Goal: Task Accomplishment & Management: Manage account settings

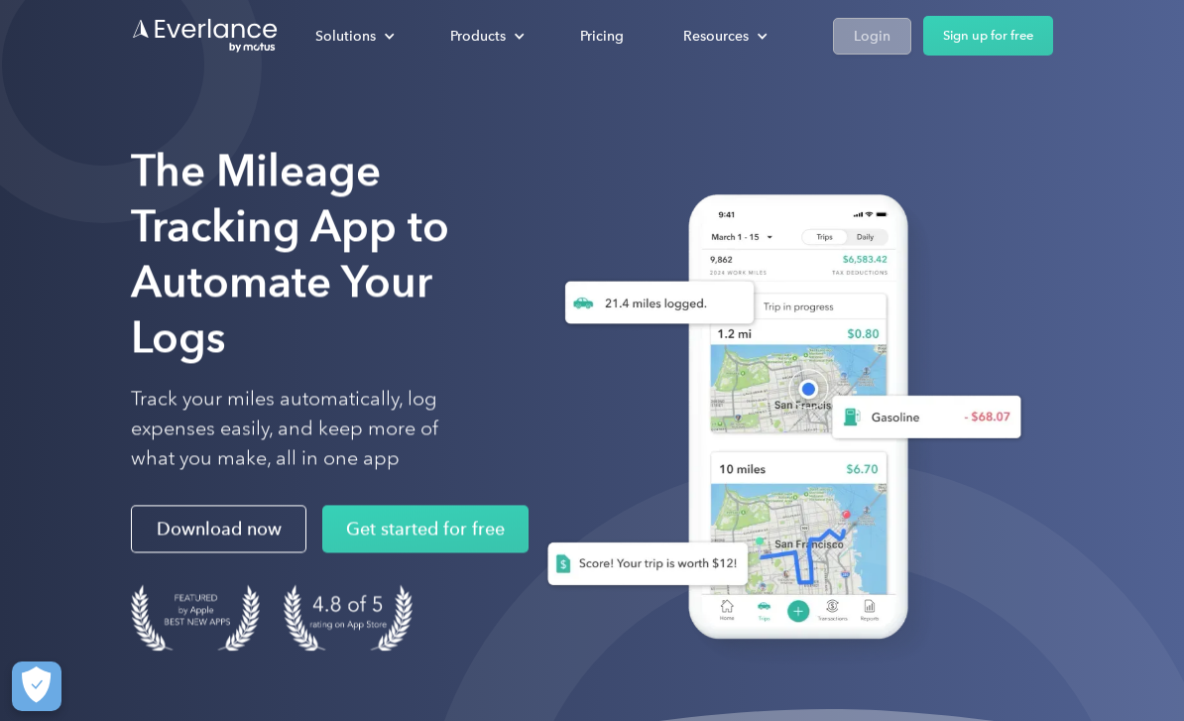
click at [866, 32] on div "Login" at bounding box center [872, 36] width 37 height 25
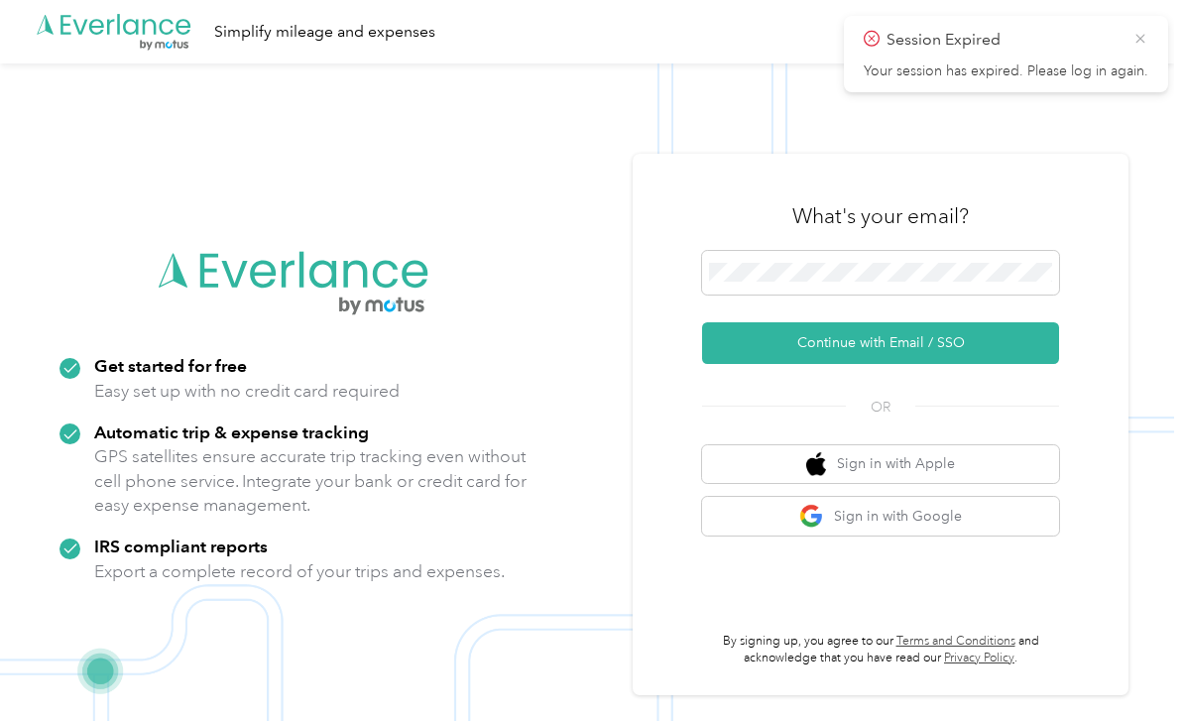
click at [1138, 31] on icon at bounding box center [1140, 39] width 16 height 18
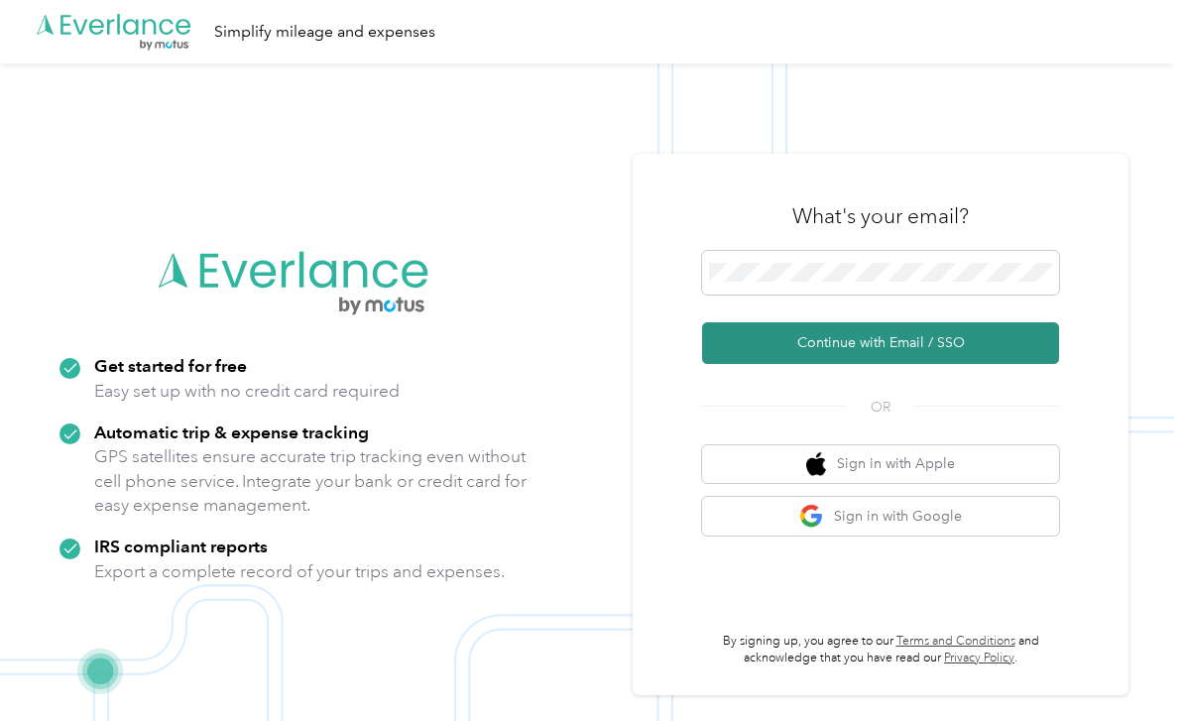
click at [963, 362] on button "Continue with Email / SSO" at bounding box center [880, 343] width 357 height 42
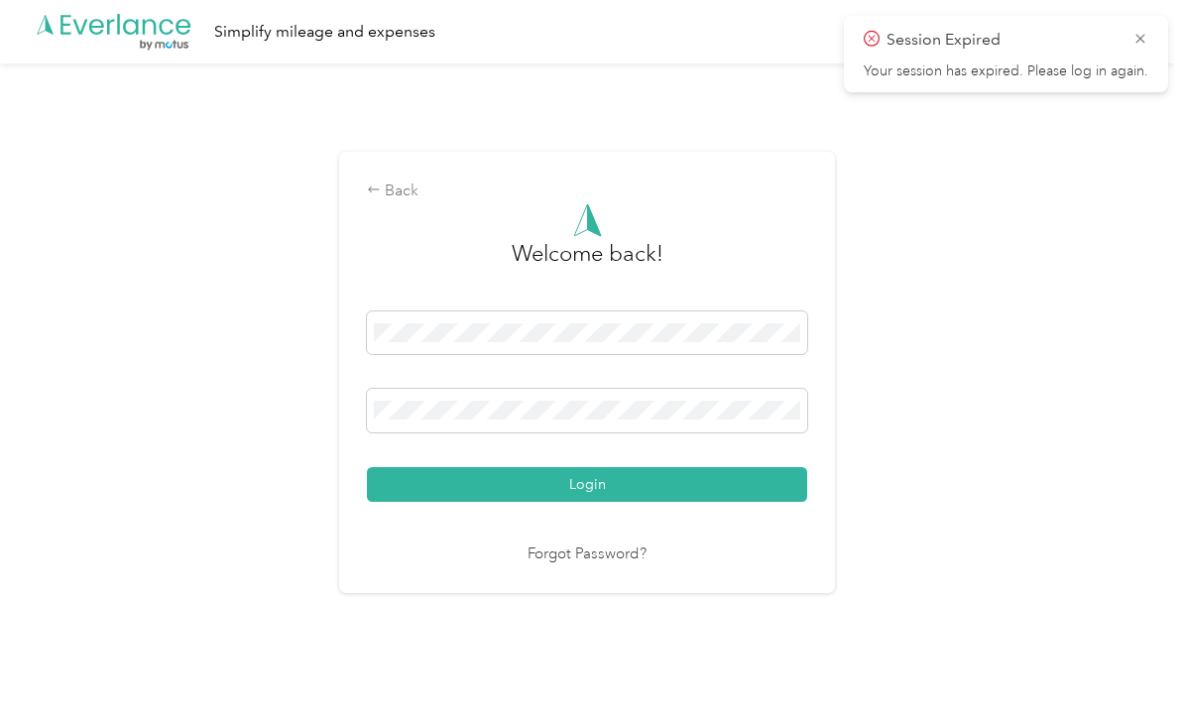
click at [1153, 34] on div "Session Expired Your session has expired. Please log in again." at bounding box center [1006, 54] width 324 height 76
click at [1140, 39] on icon at bounding box center [1139, 38] width 9 height 9
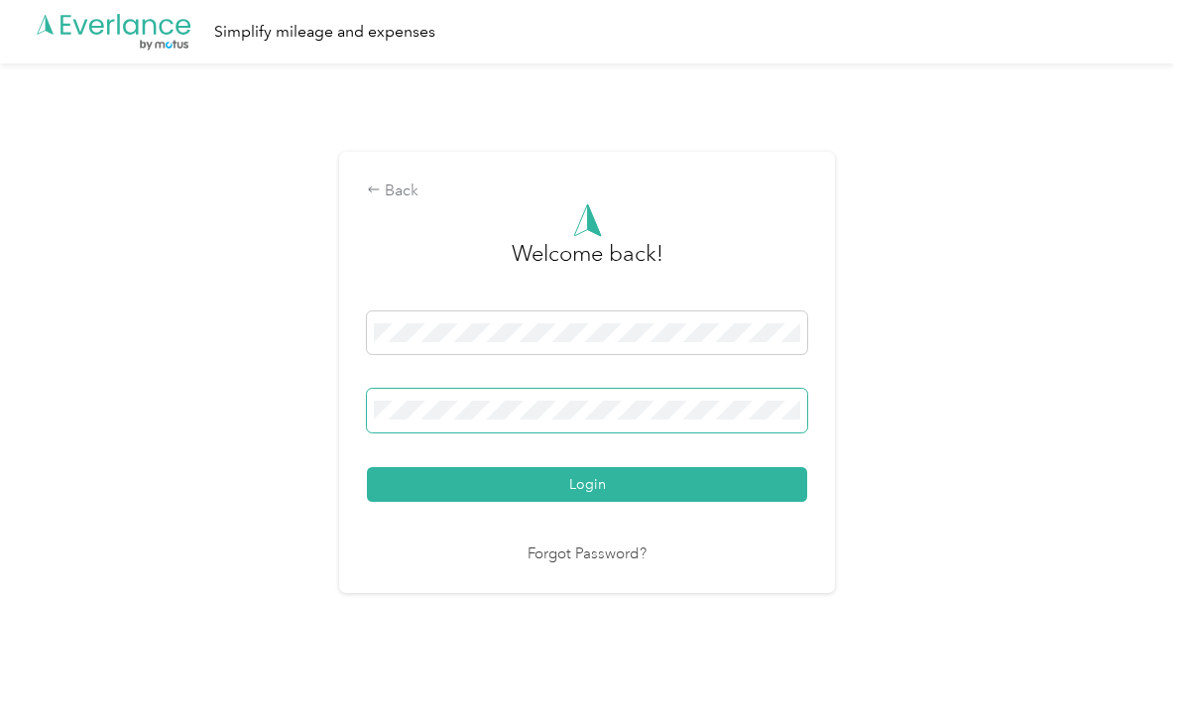
click at [592, 502] on button "Login" at bounding box center [587, 484] width 440 height 35
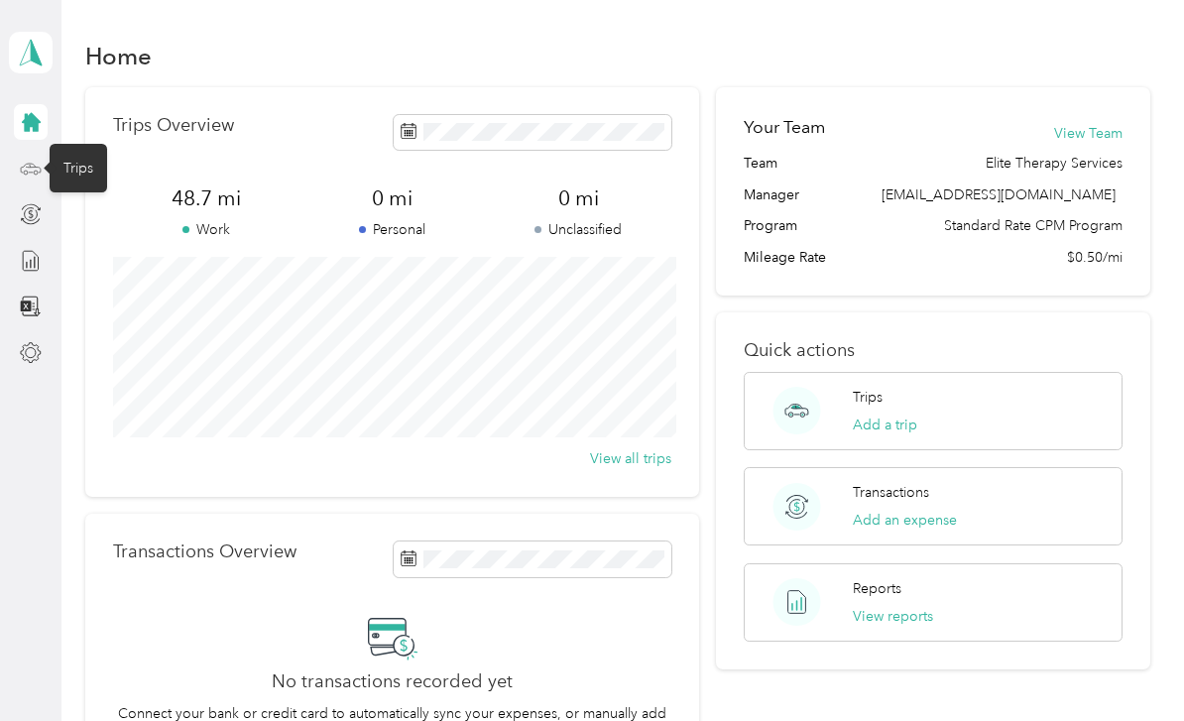
click at [35, 172] on icon at bounding box center [31, 169] width 22 height 22
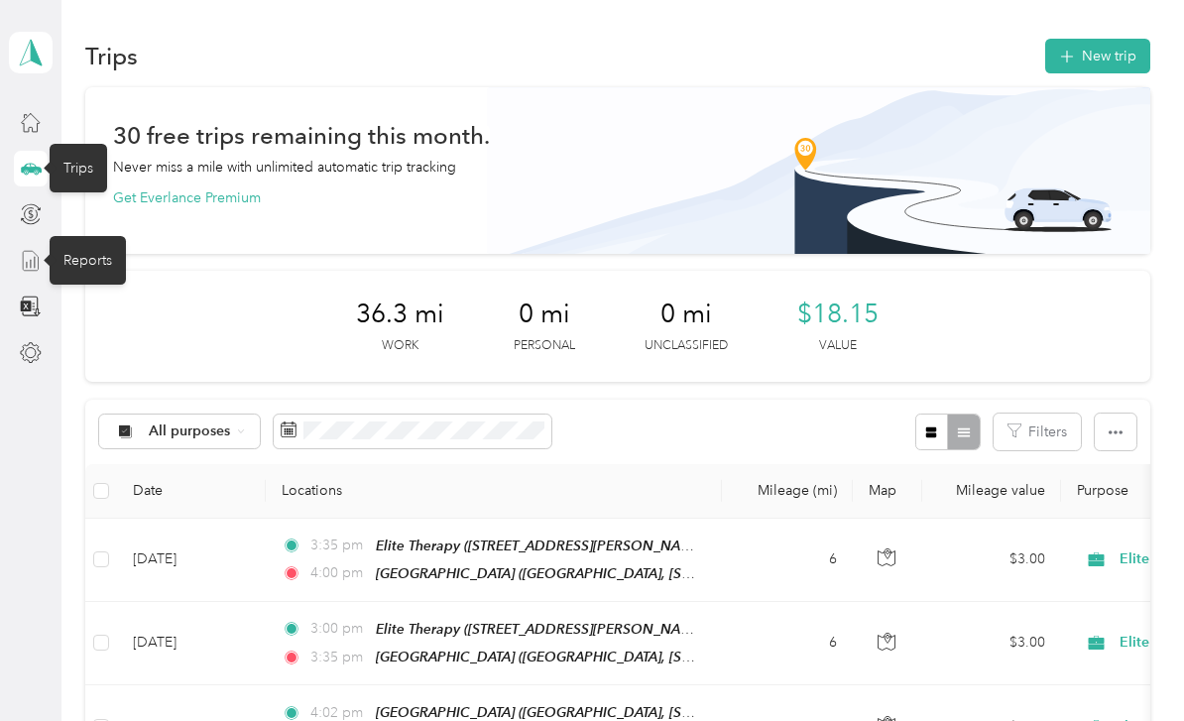
click at [41, 264] on icon at bounding box center [31, 261] width 22 height 22
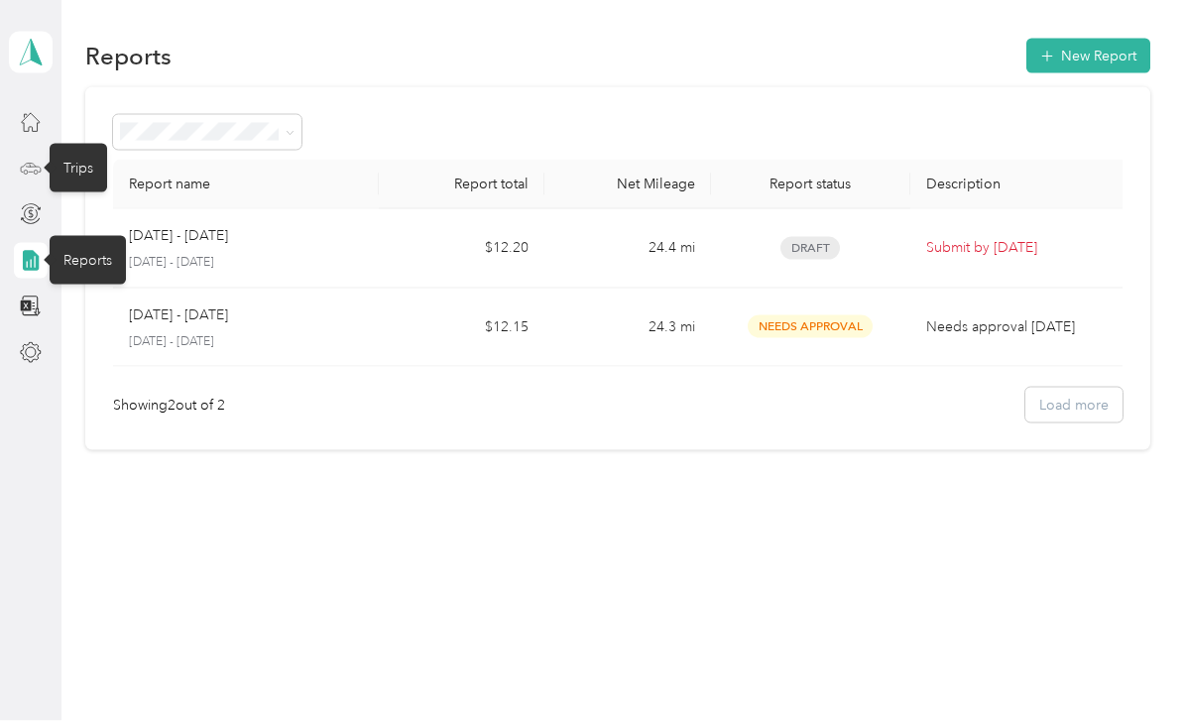
scroll to position [19, 0]
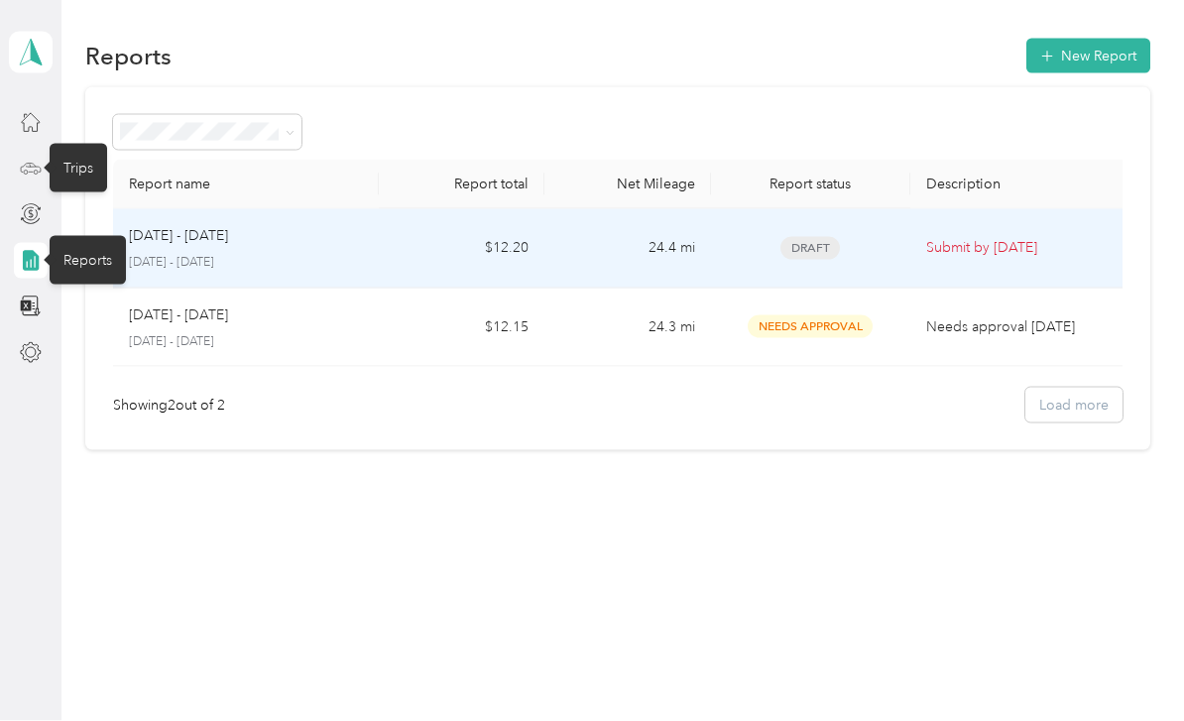
click at [693, 228] on td "24.4 mi" at bounding box center [627, 248] width 166 height 79
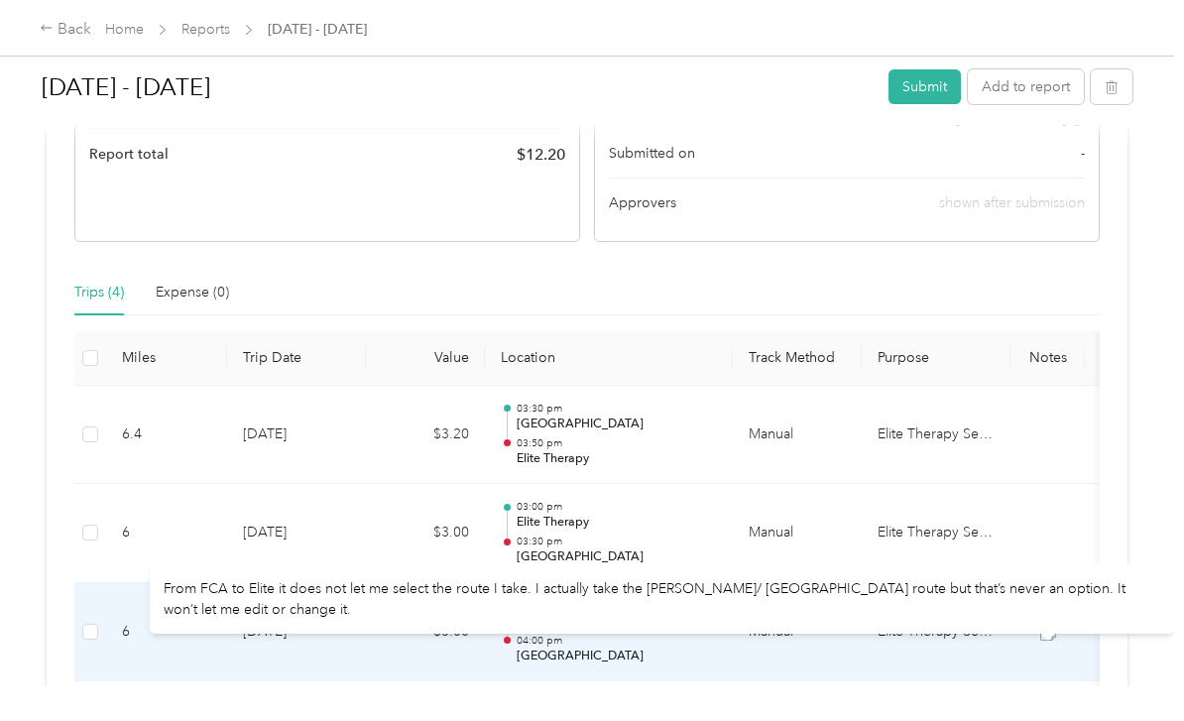
scroll to position [355, 0]
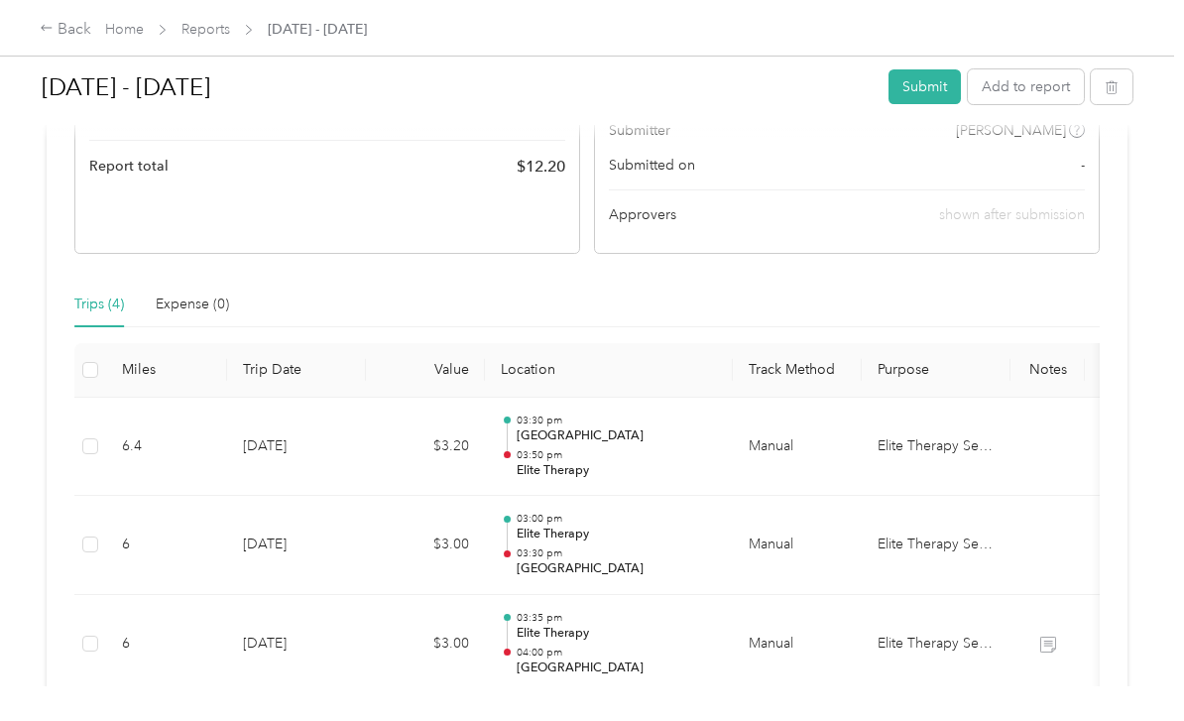
click at [1127, 291] on div "Due [DATE]. Submit this report by [DATE] Draft Draft, awaiting submission View …" at bounding box center [587, 326] width 1081 height 1059
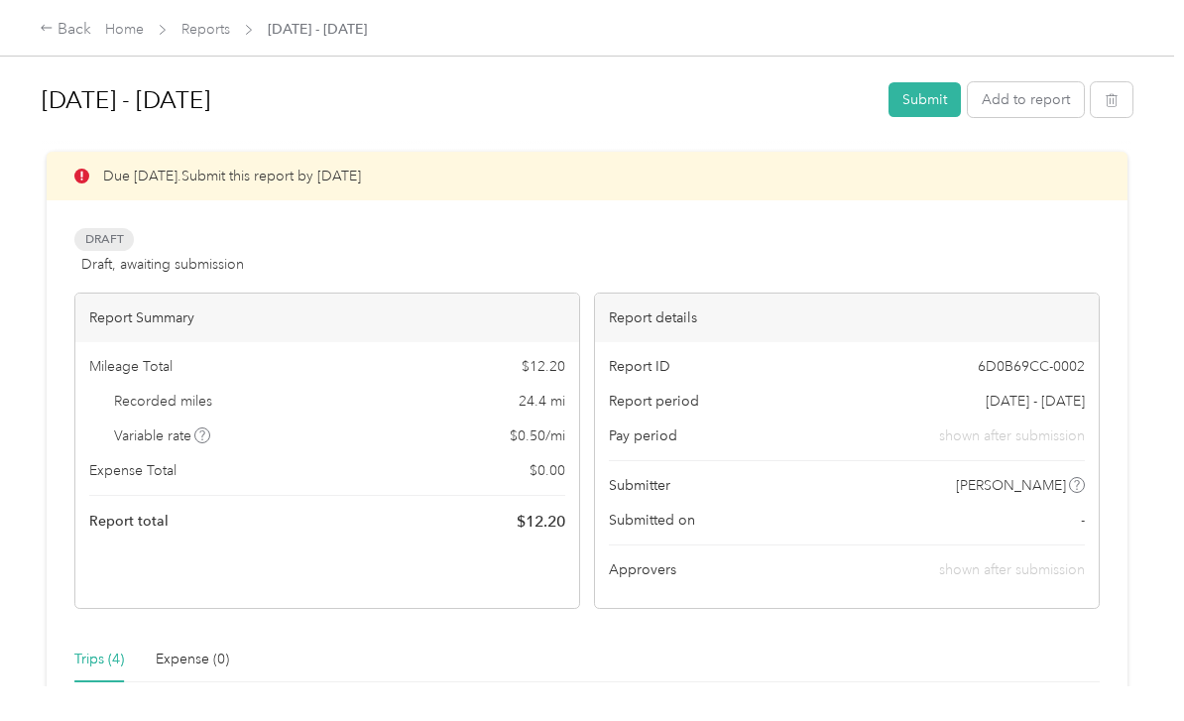
scroll to position [0, 0]
click at [937, 82] on button "Submit" at bounding box center [924, 99] width 72 height 35
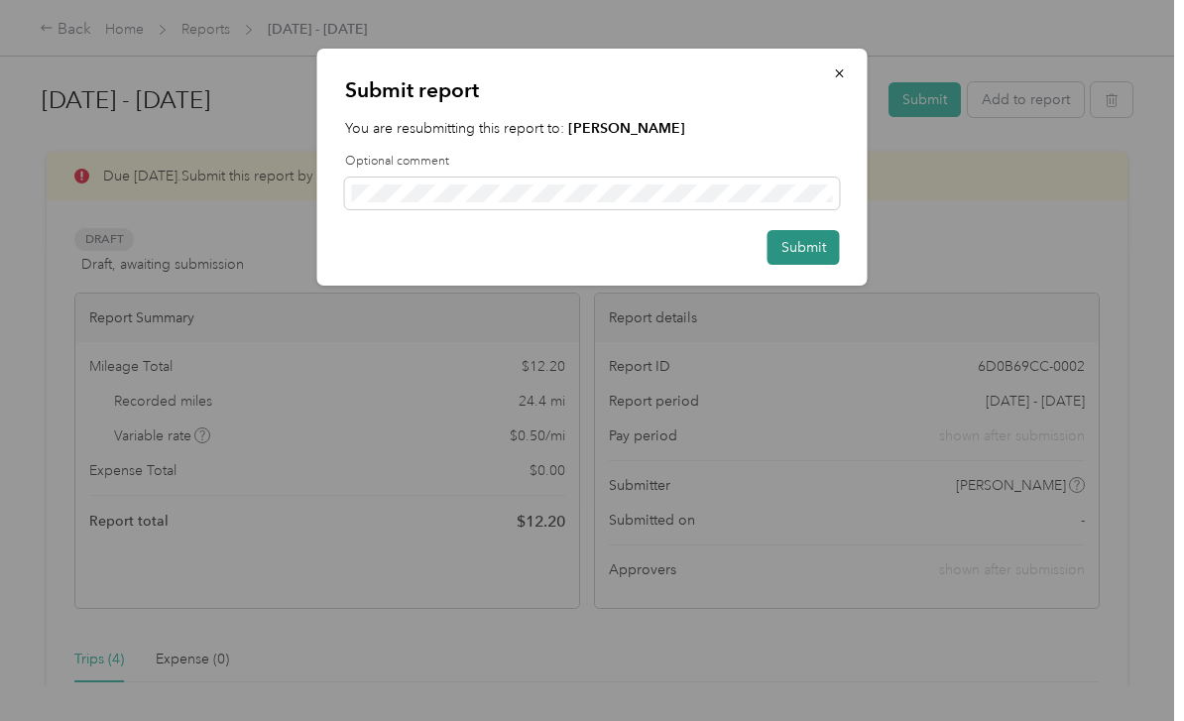
click at [809, 252] on button "Submit" at bounding box center [803, 247] width 72 height 35
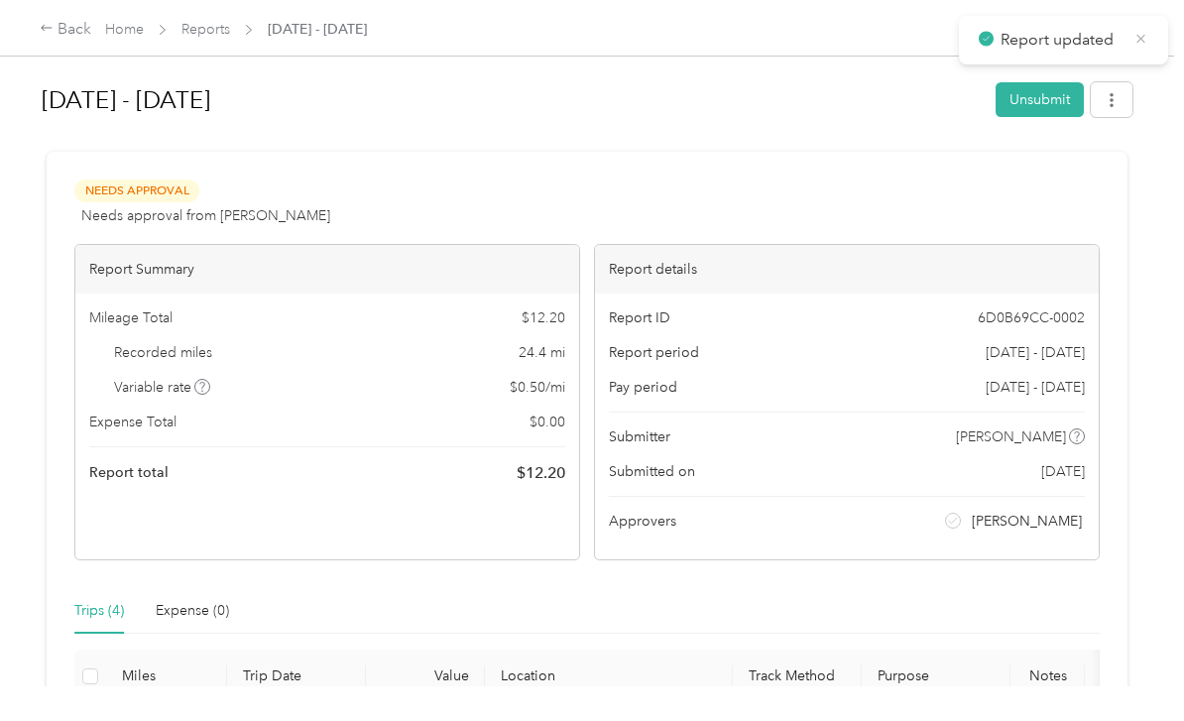
click at [1147, 44] on icon at bounding box center [1140, 39] width 15 height 18
